Goal: Find contact information: Find contact information

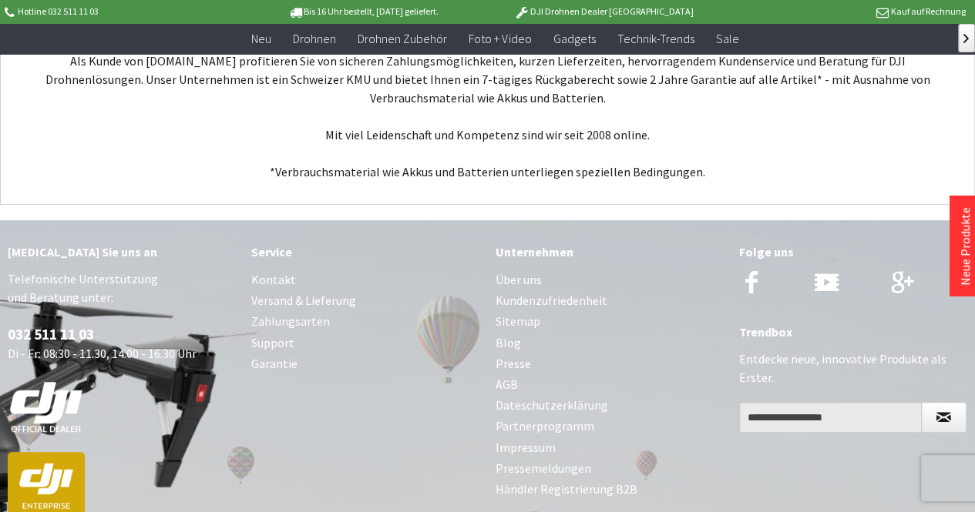
scroll to position [6194, 0]
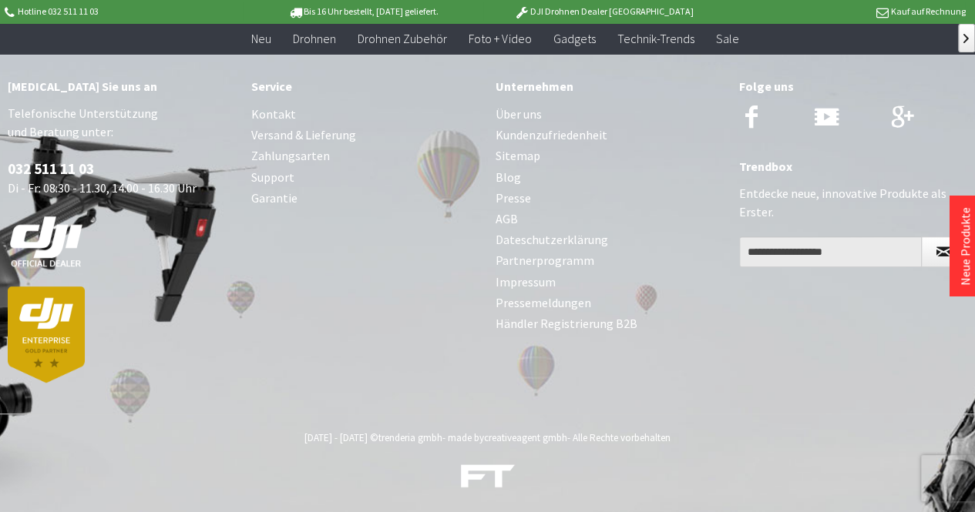
click at [536, 281] on link "Impressum" at bounding box center [609, 282] width 228 height 21
click at [279, 109] on link "Kontakt" at bounding box center [365, 114] width 228 height 21
click at [514, 275] on link "Impressum" at bounding box center [609, 282] width 228 height 21
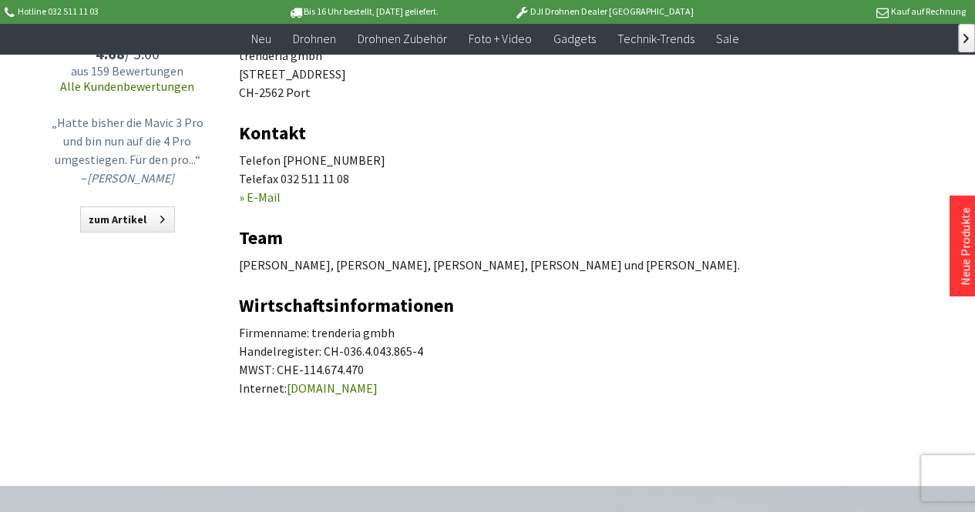
scroll to position [231, 0]
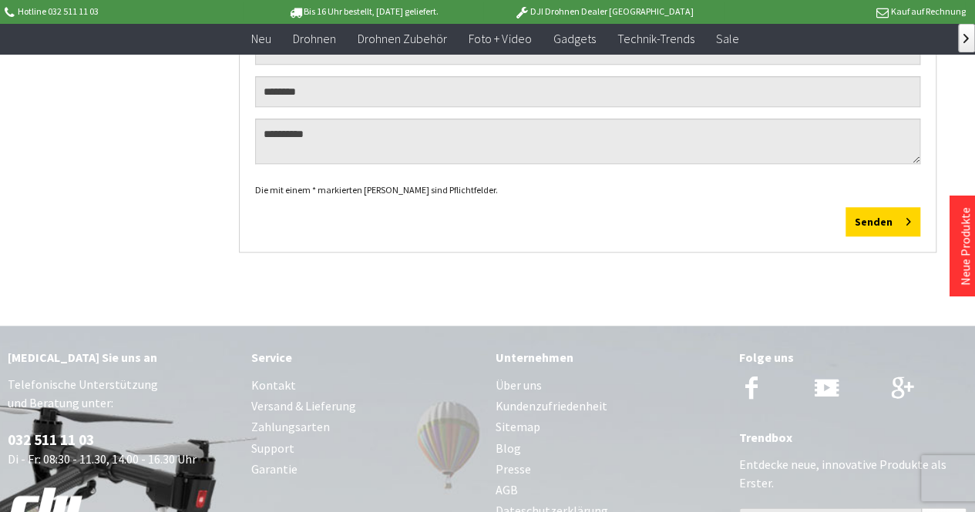
scroll to position [154, 0]
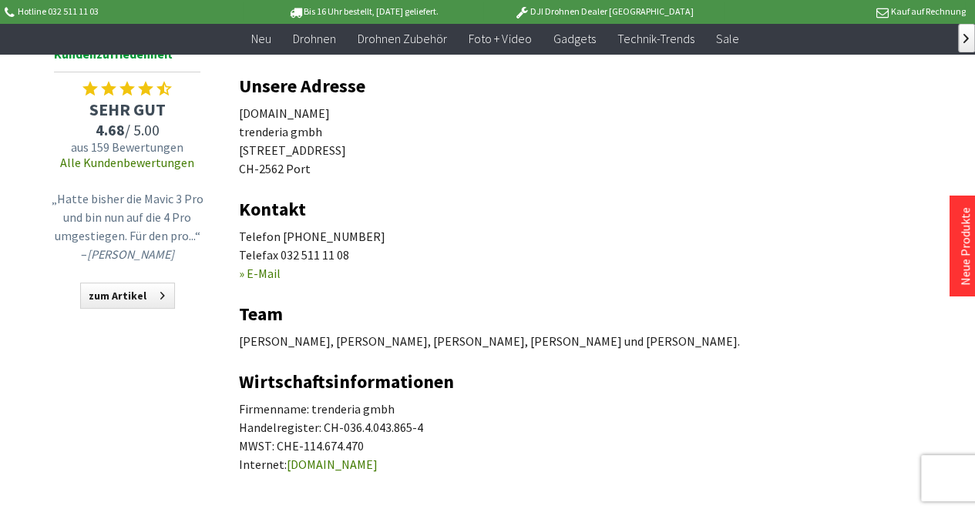
scroll to position [231, 0]
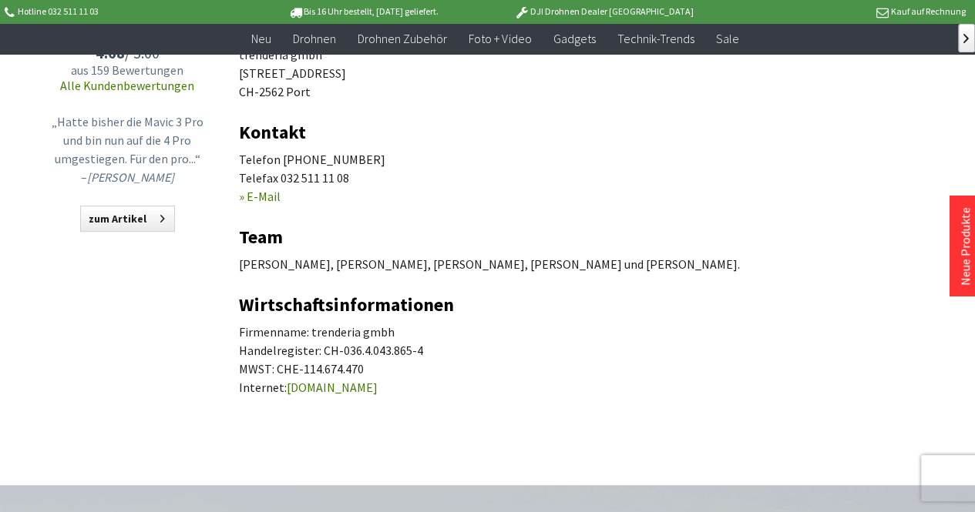
click at [273, 204] on p "Telefon 032 511 11 03 Telefax 032 511 11 08 » E-Mail" at bounding box center [587, 177] width 697 height 55
click at [272, 198] on link "» E-Mail" at bounding box center [260, 196] width 42 height 15
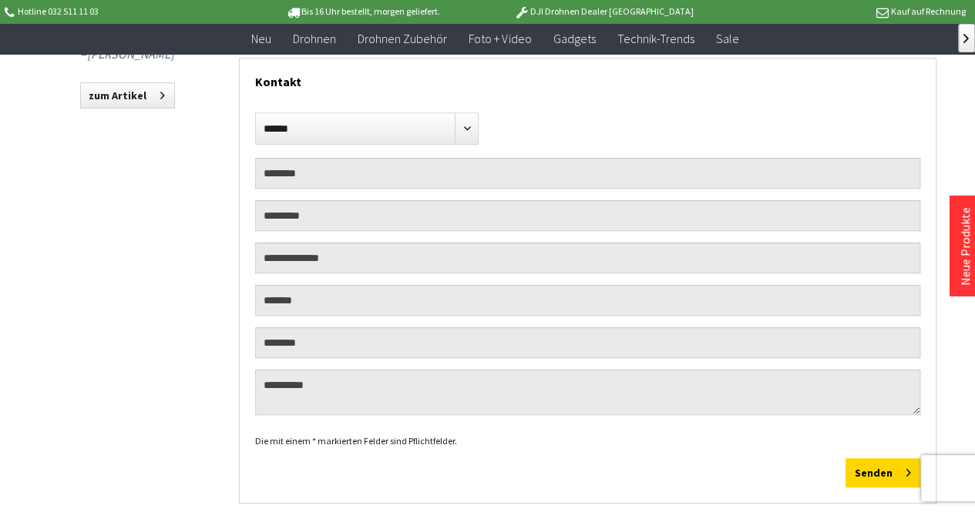
scroll to position [231, 0]
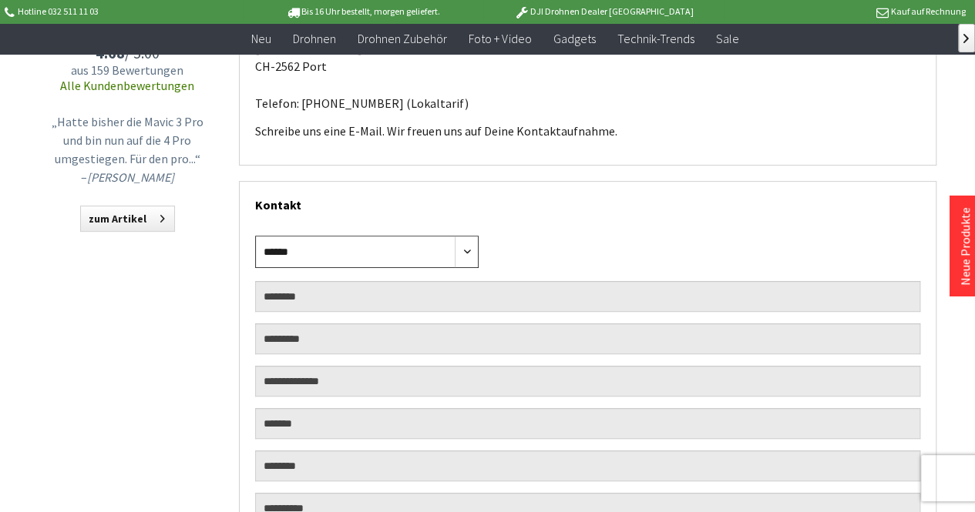
click at [461, 252] on select "****** **** ****" at bounding box center [366, 252] width 223 height 32
click at [652, 193] on div "Kontakt" at bounding box center [587, 201] width 665 height 39
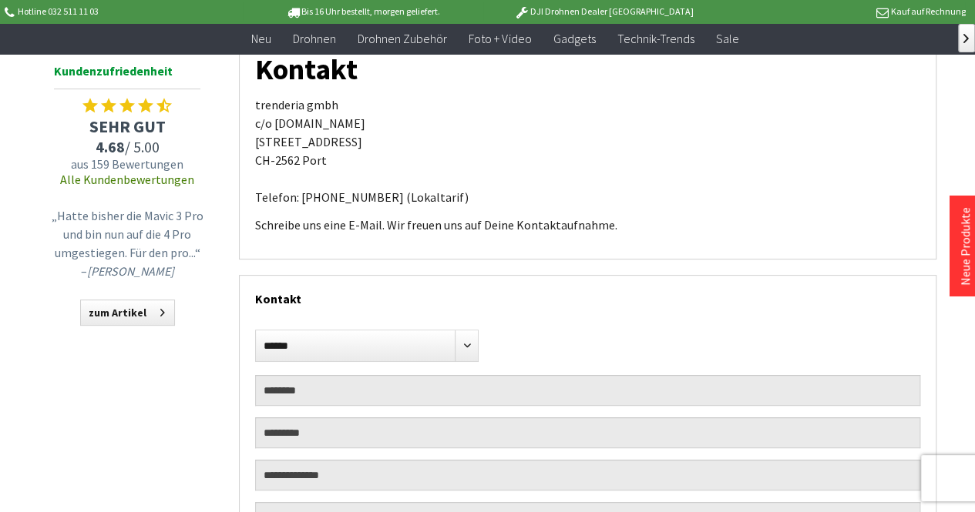
scroll to position [0, 0]
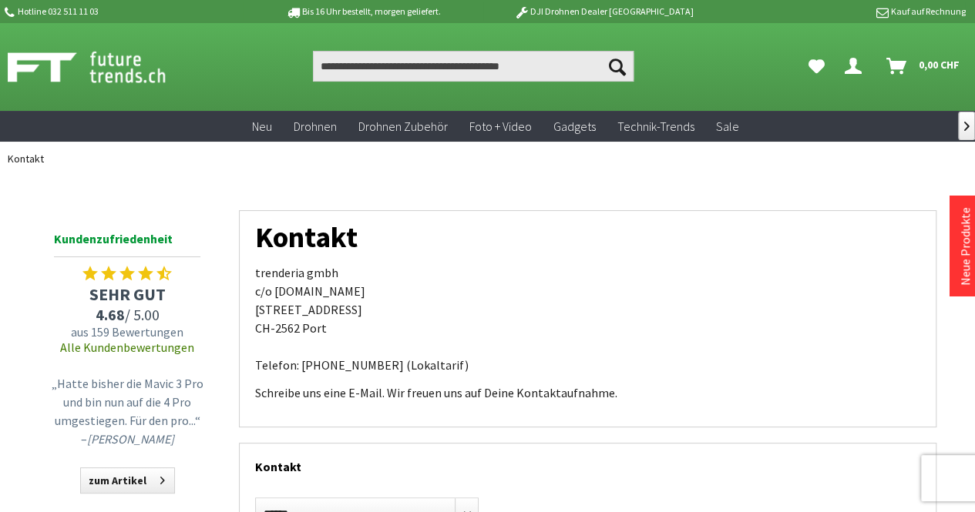
click at [25, 158] on span "Kontakt" at bounding box center [26, 159] width 36 height 14
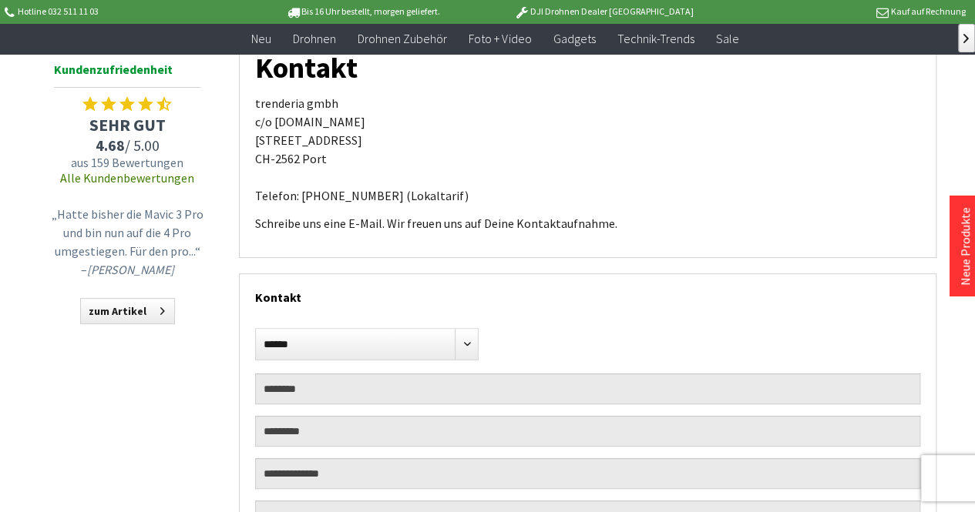
scroll to position [385, 0]
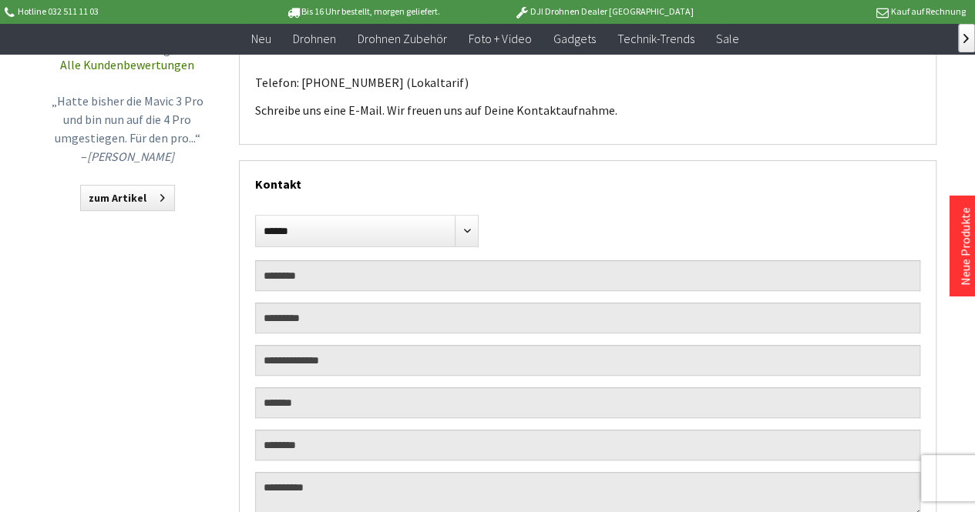
scroll to position [154, 0]
